Goal: Book appointment/travel/reservation

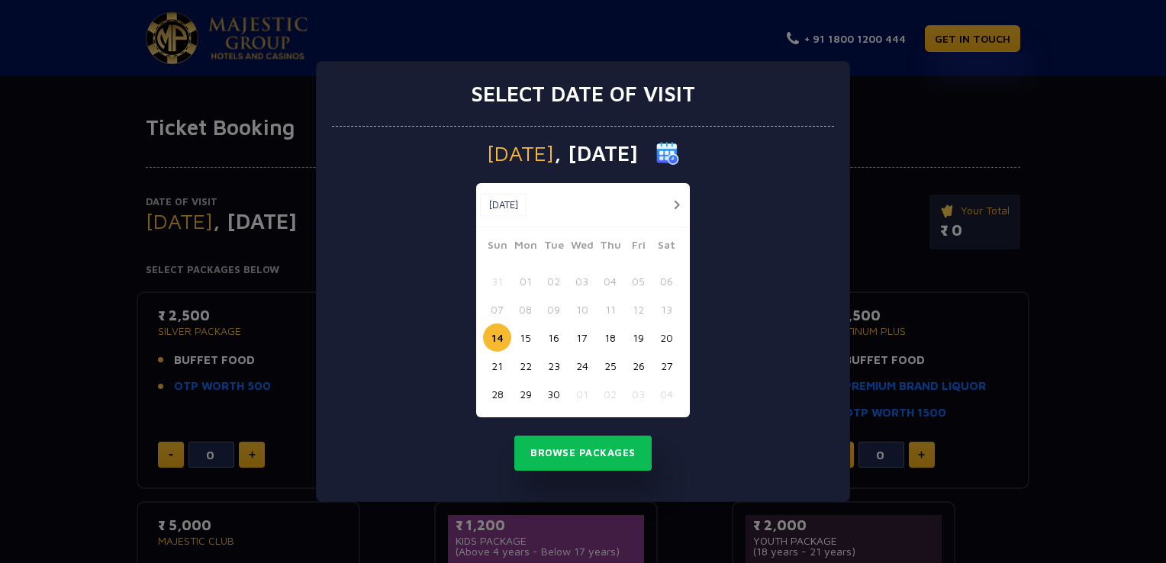
click at [638, 340] on button "19" at bounding box center [638, 338] width 28 height 28
click at [572, 447] on button "Browse Packages" at bounding box center [582, 453] width 137 height 35
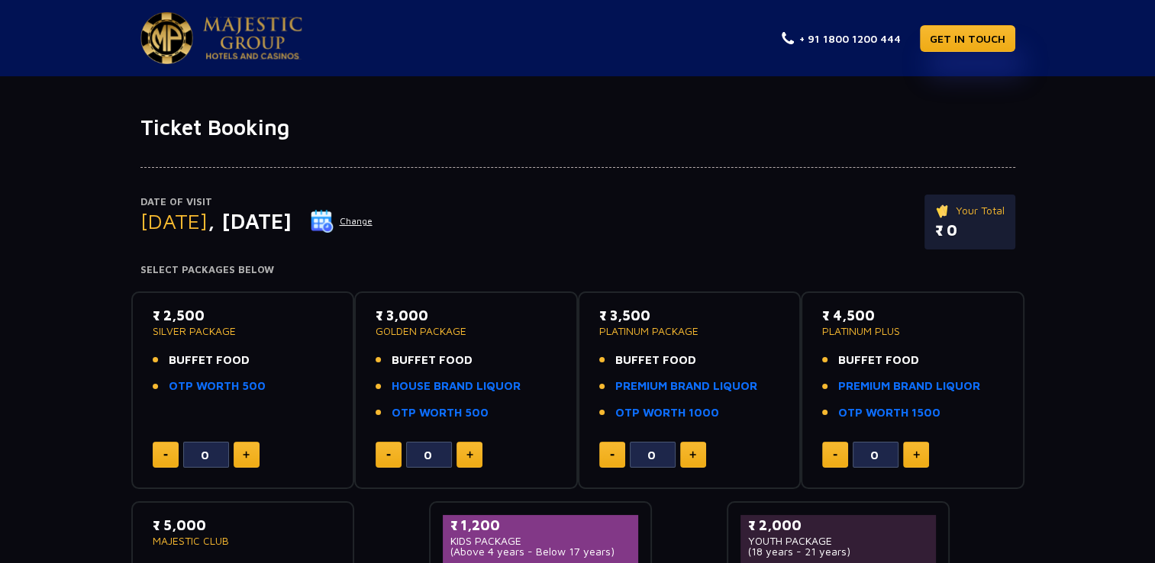
click at [373, 221] on button "Change" at bounding box center [341, 221] width 63 height 24
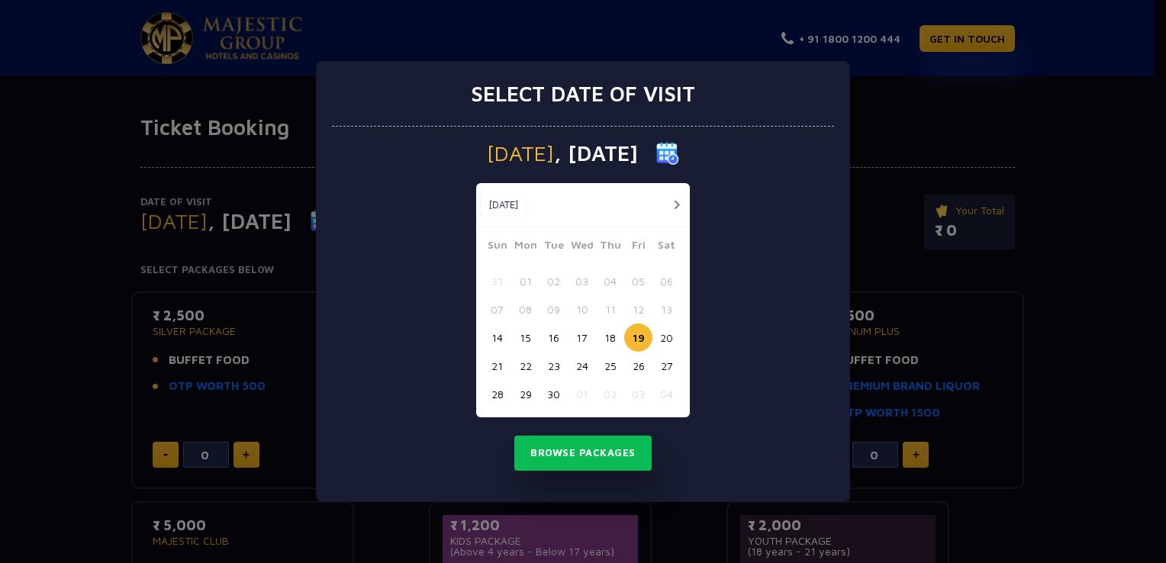
click at [605, 333] on button "18" at bounding box center [610, 338] width 28 height 28
click at [565, 452] on button "Browse Packages" at bounding box center [582, 453] width 137 height 35
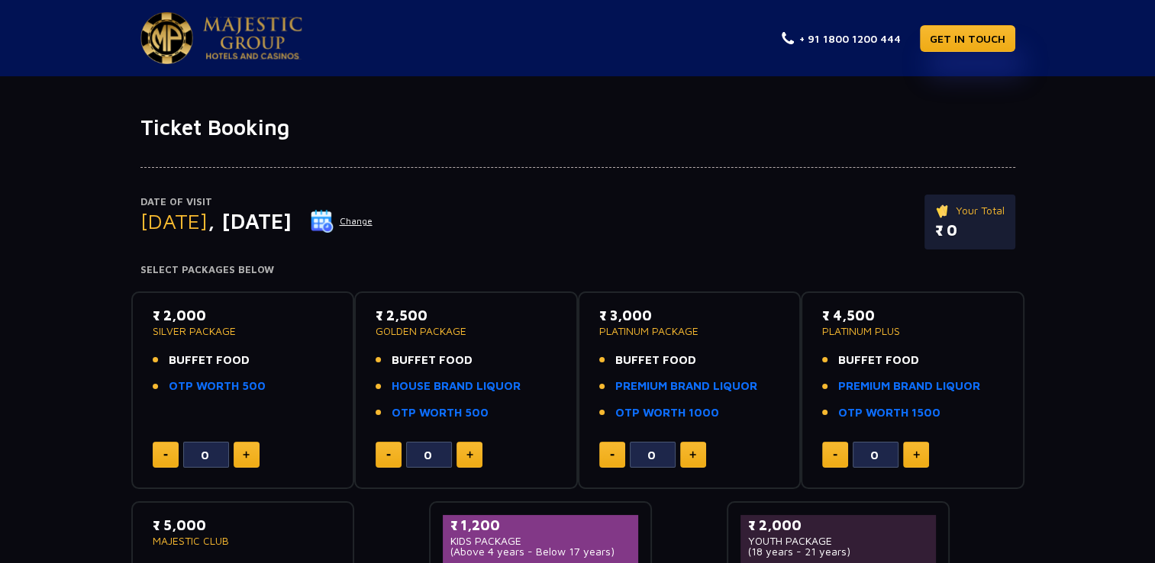
click at [373, 220] on button "Change" at bounding box center [341, 221] width 63 height 24
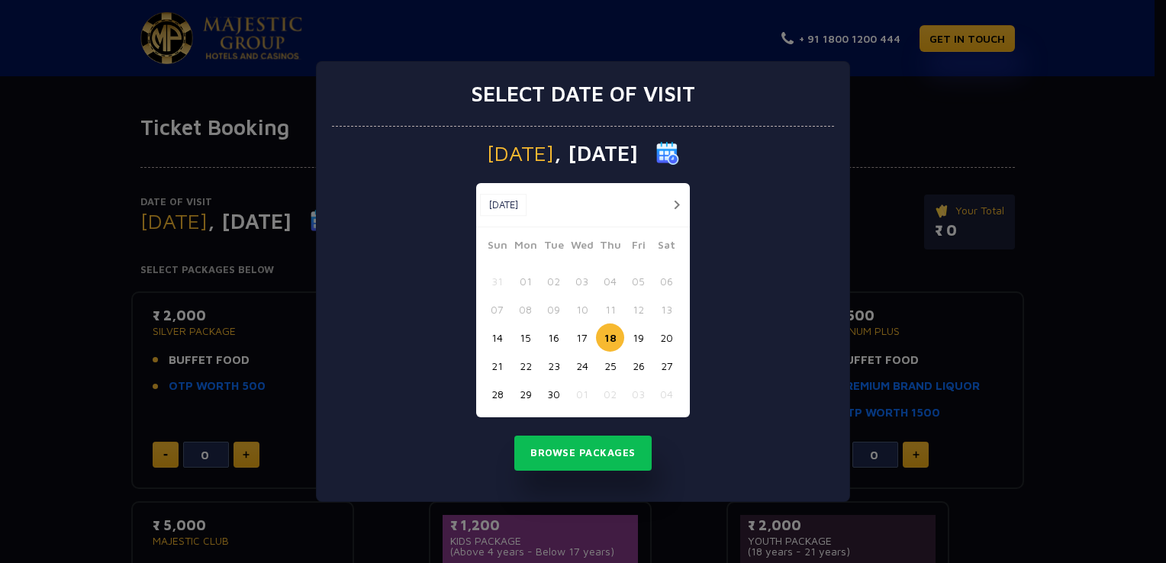
click at [497, 368] on button "21" at bounding box center [497, 366] width 28 height 28
click at [554, 452] on button "Browse Packages" at bounding box center [582, 453] width 137 height 35
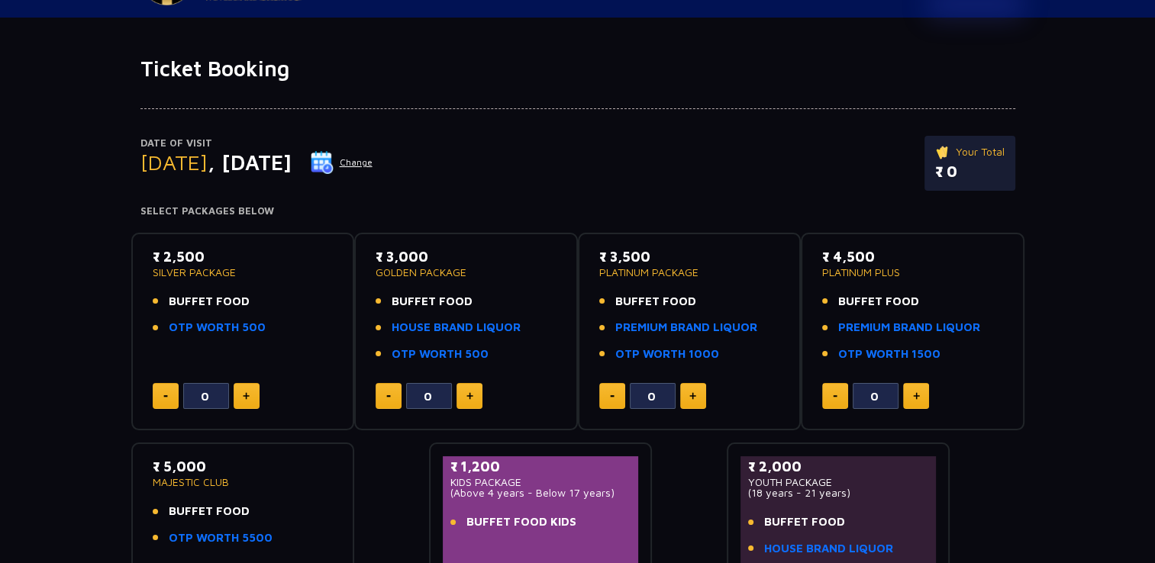
scroll to position [61, 0]
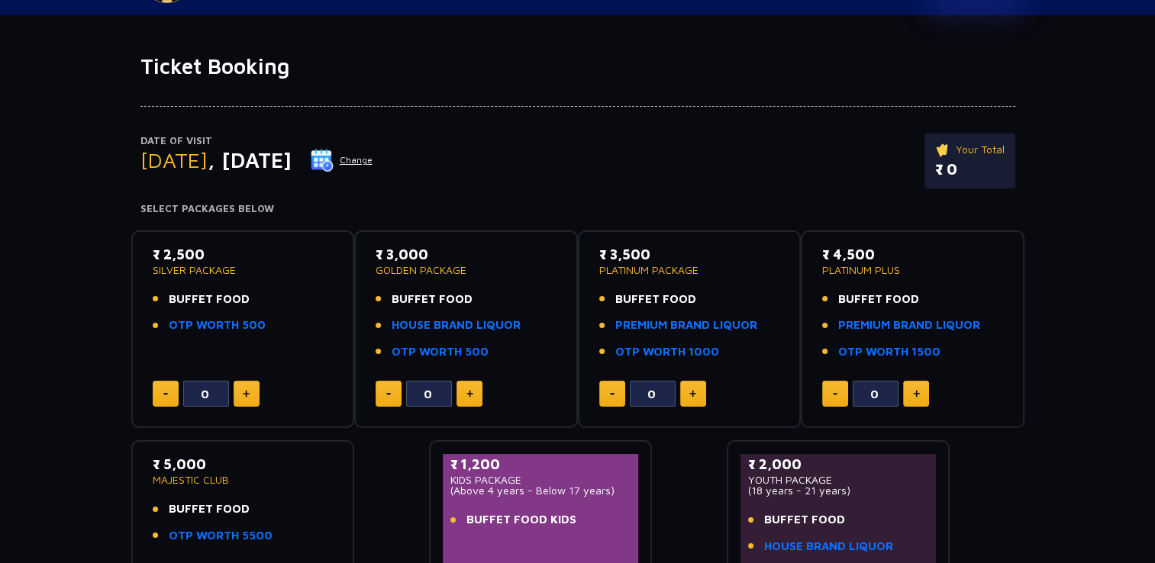
click at [243, 398] on button at bounding box center [247, 394] width 26 height 26
click at [163, 394] on img at bounding box center [165, 394] width 5 height 2
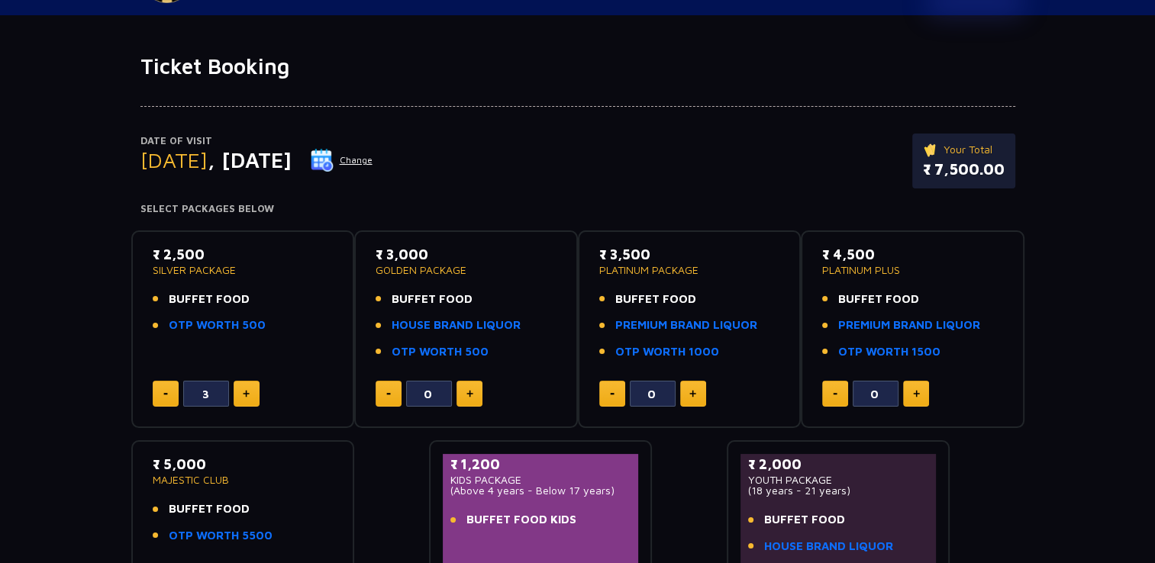
click at [163, 394] on img at bounding box center [165, 394] width 5 height 2
type input "0"
click at [163, 394] on img at bounding box center [165, 394] width 5 height 2
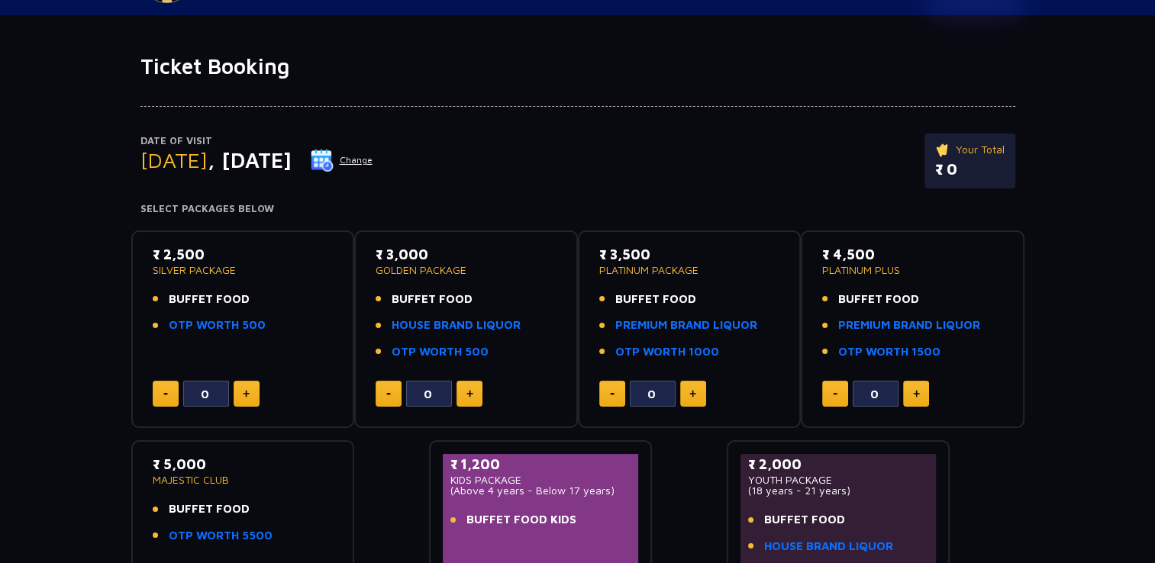
click at [163, 394] on img at bounding box center [165, 394] width 5 height 2
click at [192, 320] on link "OTP WORTH 500" at bounding box center [217, 326] width 97 height 18
